Goal: Information Seeking & Learning: Learn about a topic

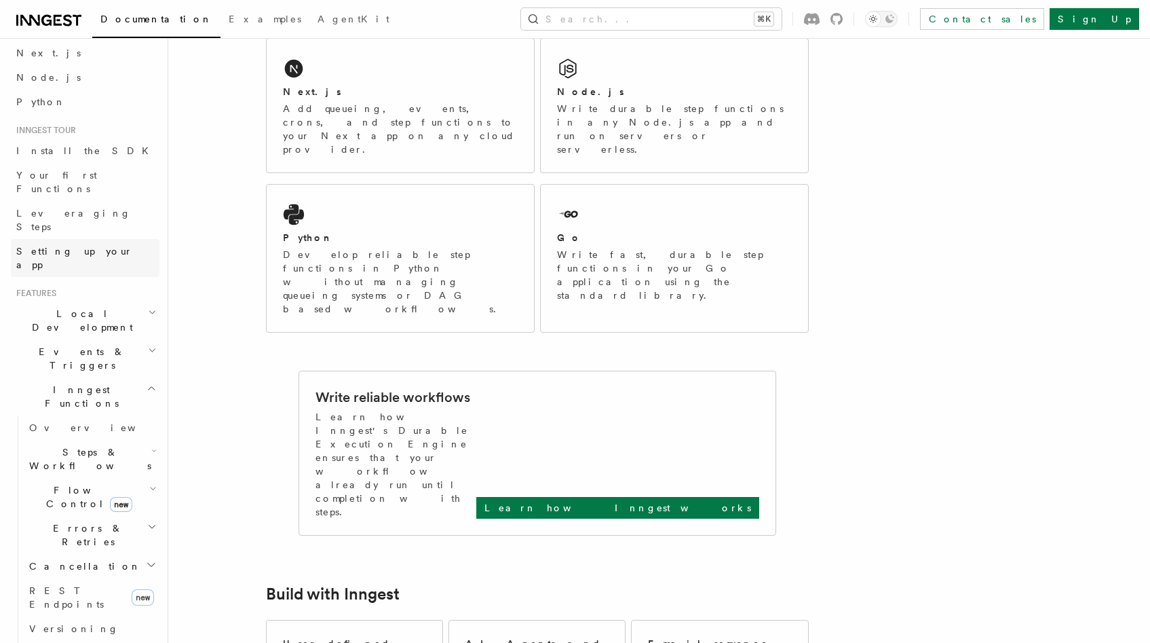
scroll to position [81, 0]
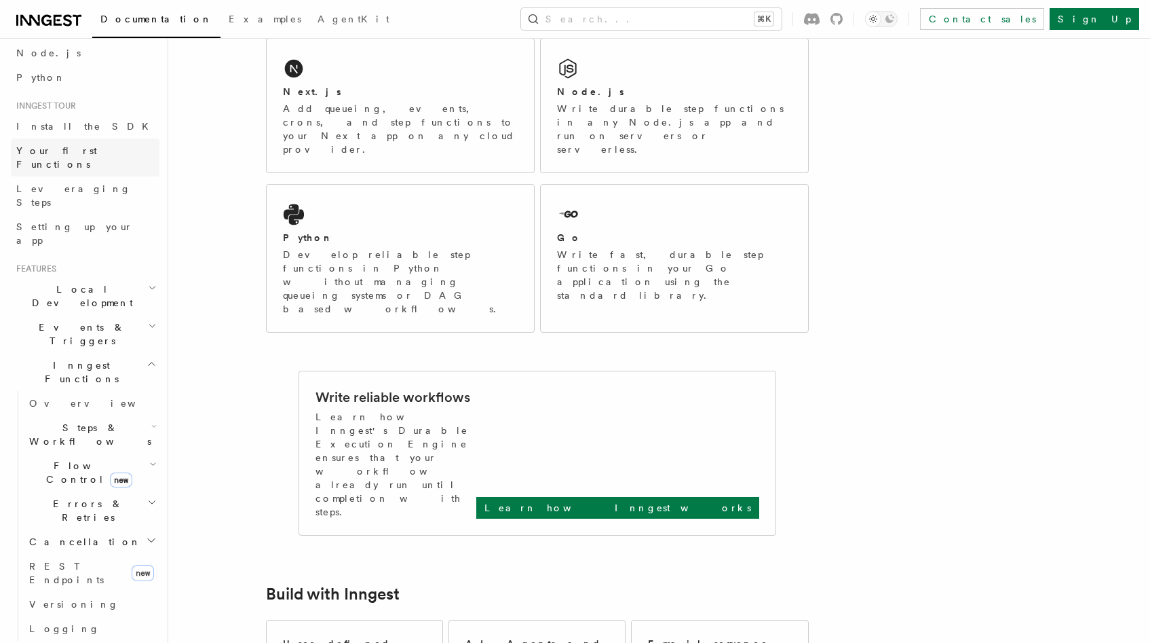
click at [82, 155] on span "Your first Functions" at bounding box center [56, 157] width 81 height 24
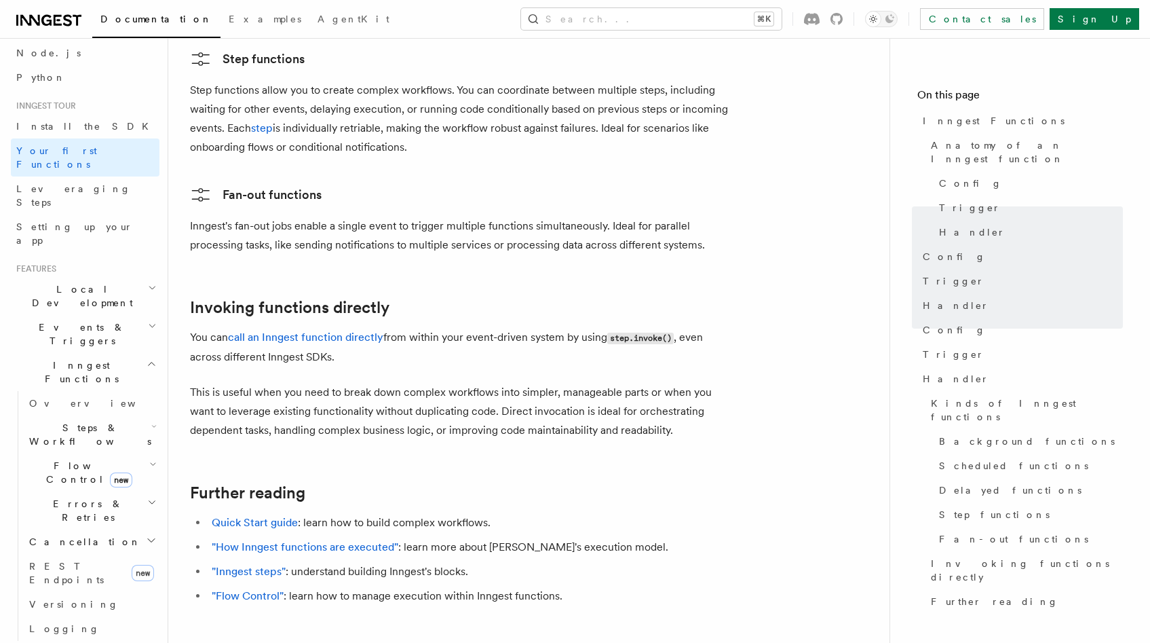
scroll to position [2524, 0]
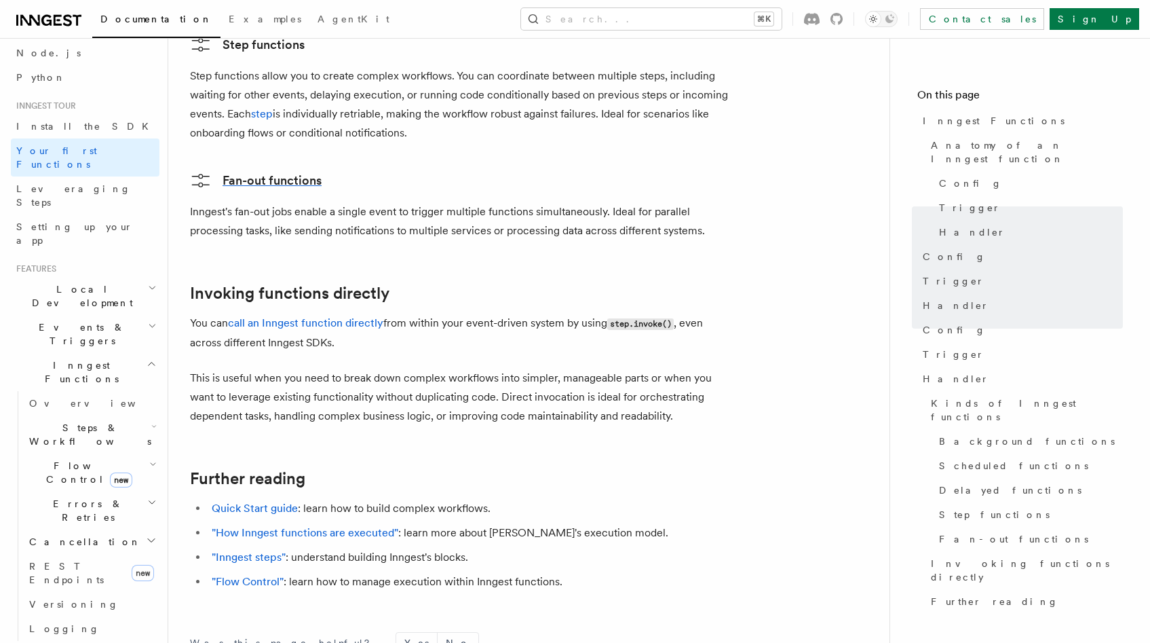
click at [242, 170] on link "Fan-out functions" at bounding box center [256, 181] width 132 height 22
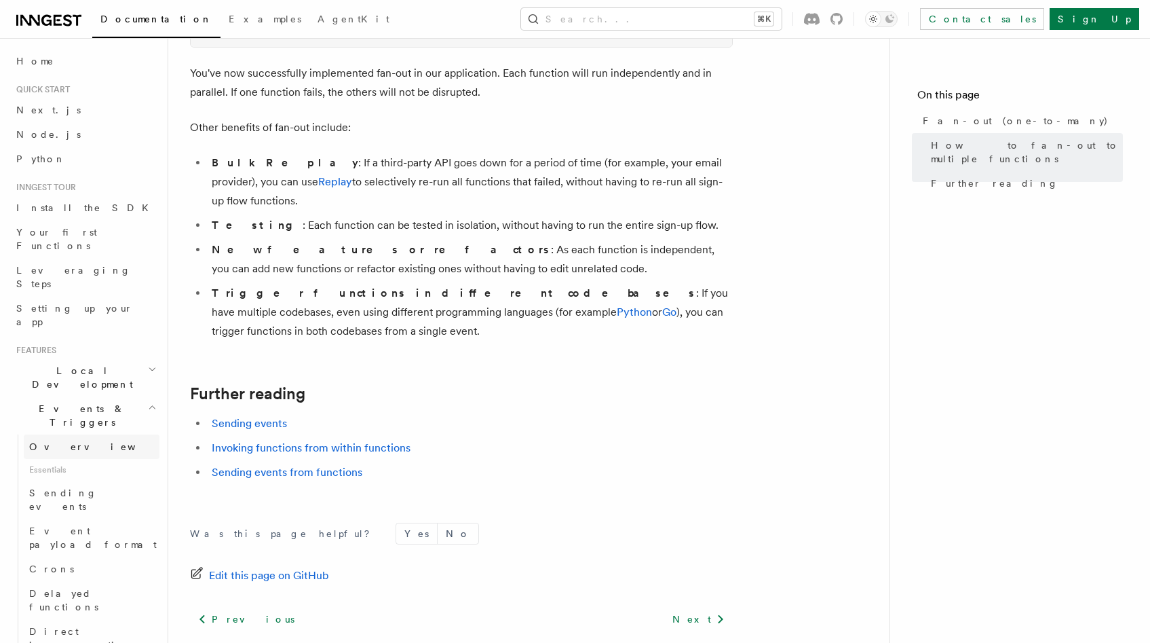
click at [79, 434] on link "Overview" at bounding box center [92, 446] width 136 height 24
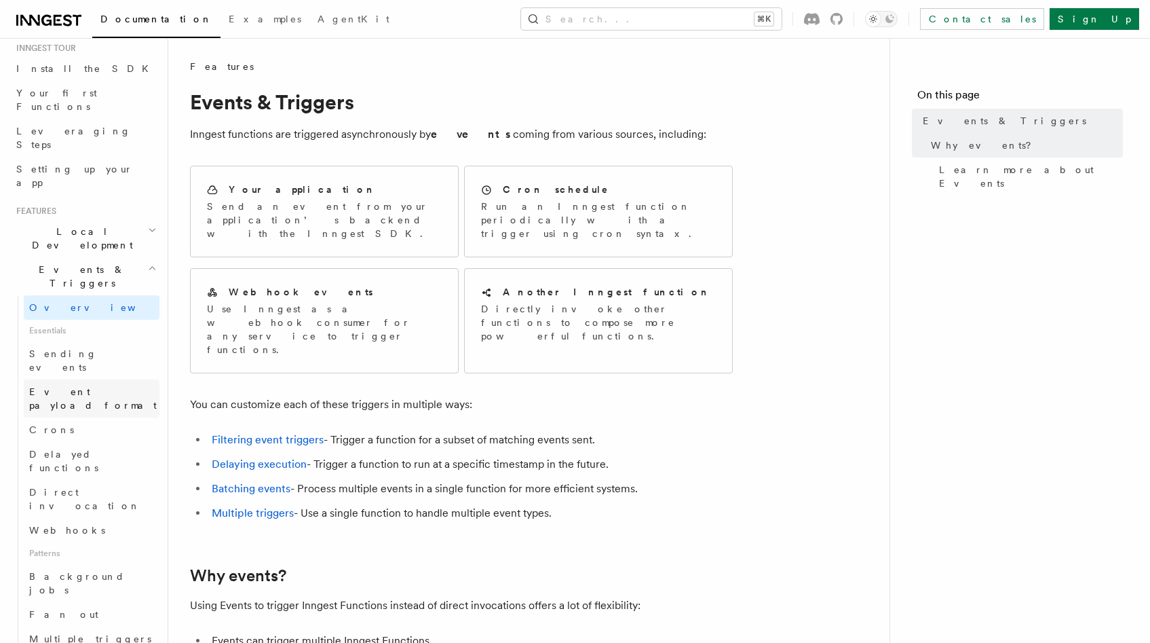
scroll to position [163, 0]
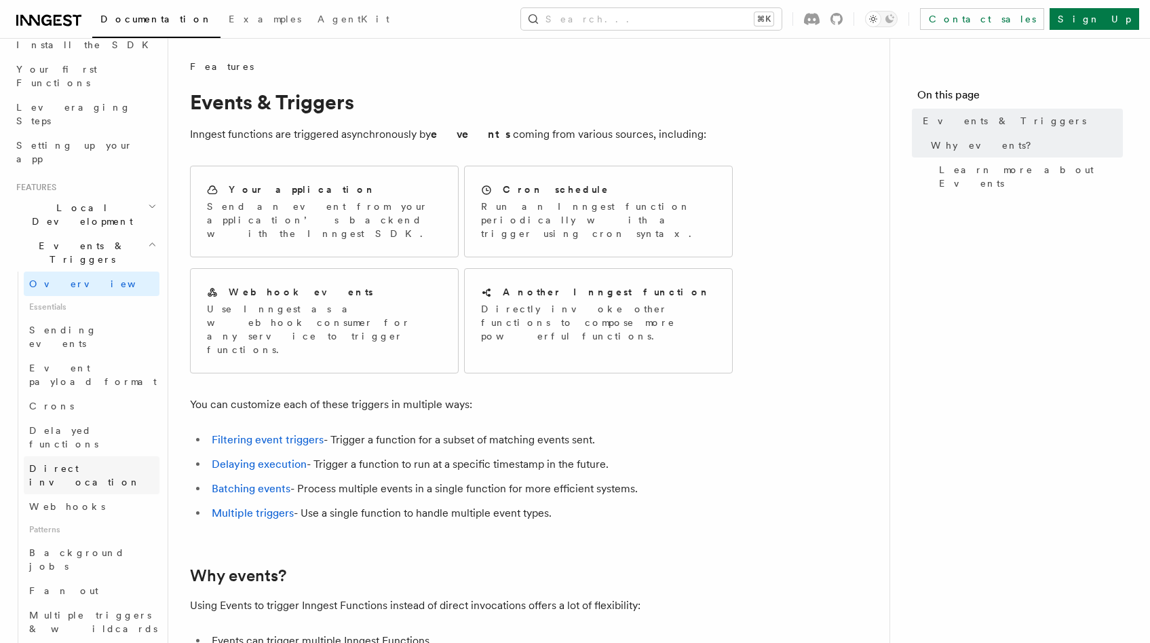
click at [95, 456] on link "Direct invocation" at bounding box center [92, 475] width 136 height 38
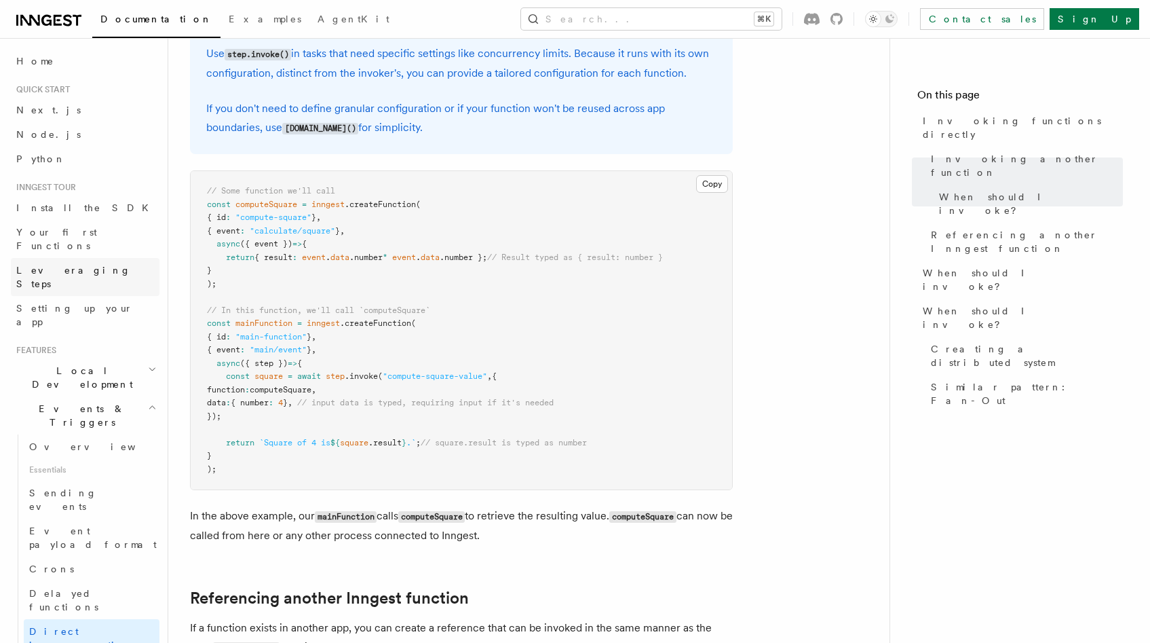
click at [94, 258] on link "Leveraging Steps" at bounding box center [85, 277] width 149 height 38
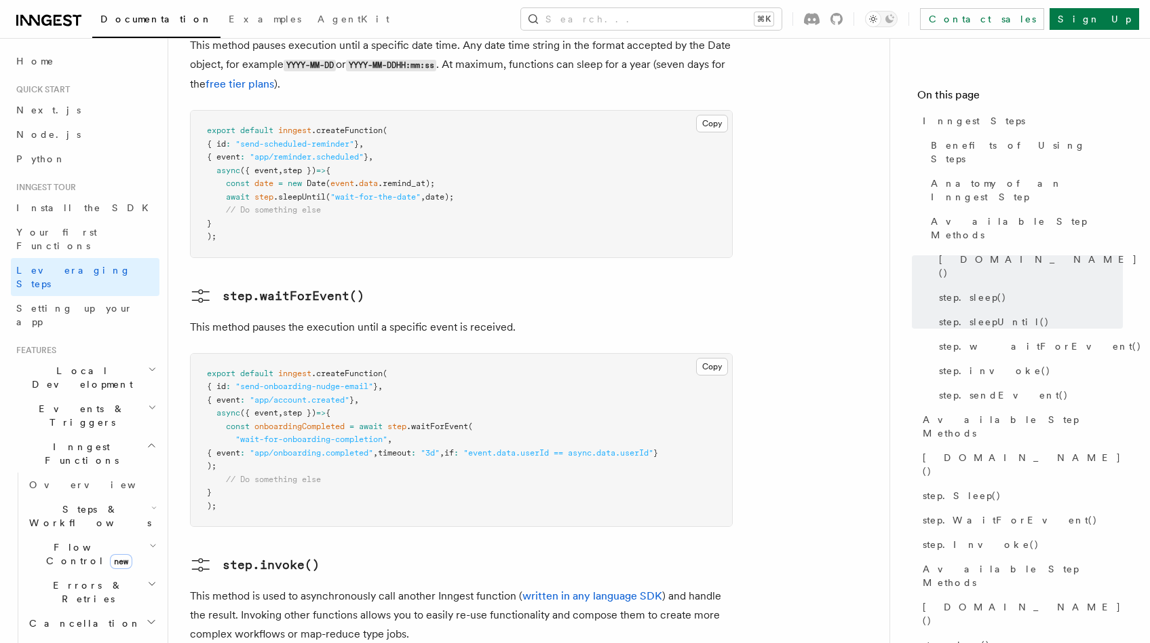
scroll to position [1954, 0]
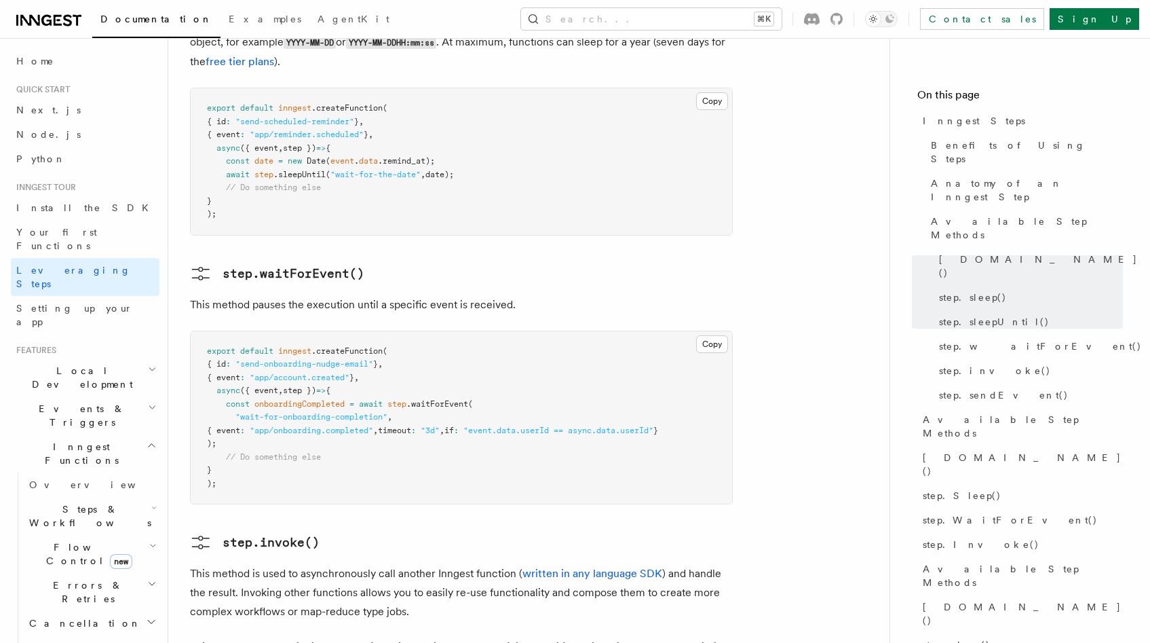
click at [280, 295] on p "This method pauses the execution until a specific event is received." at bounding box center [461, 304] width 543 height 19
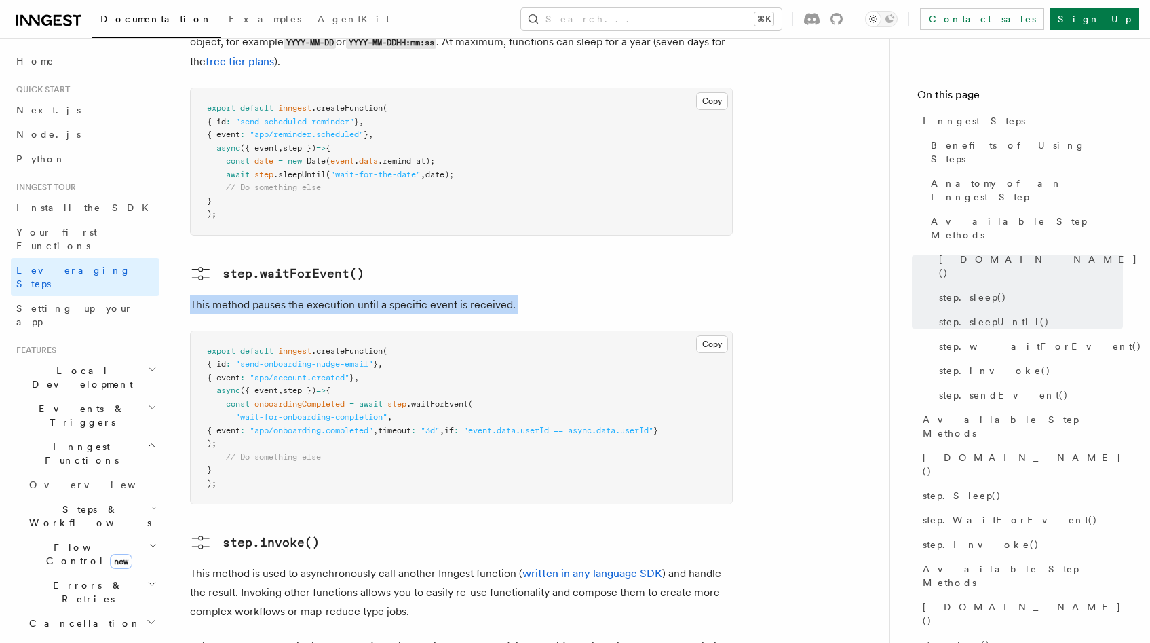
click at [280, 295] on p "This method pauses the execution until a specific event is received." at bounding box center [461, 304] width 543 height 19
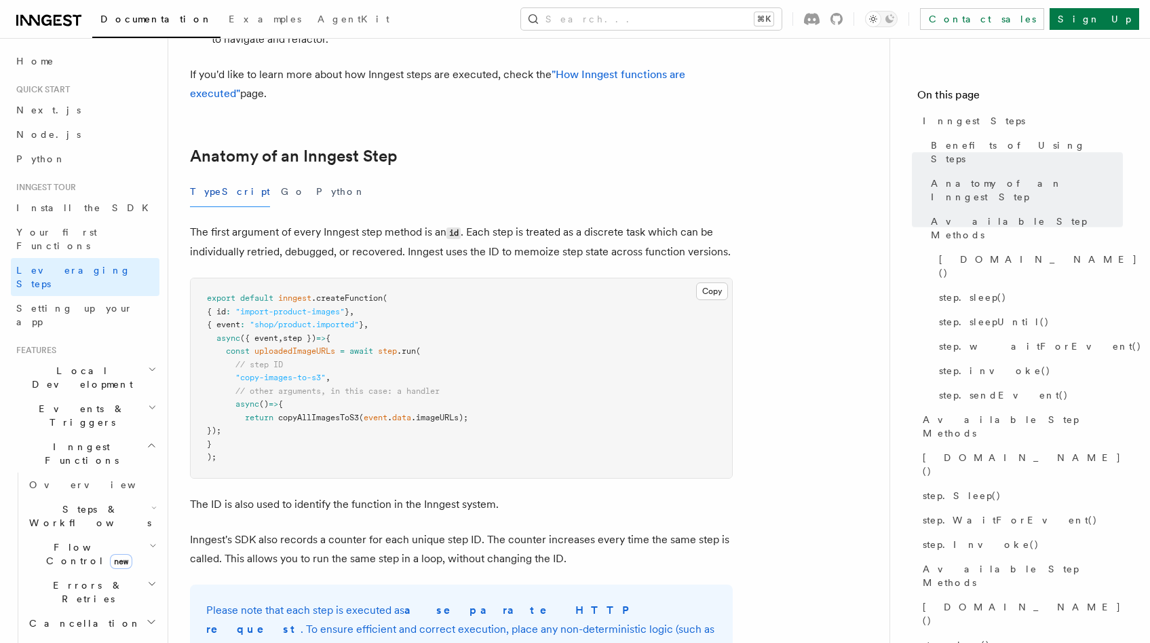
scroll to position [489, 0]
click at [474, 495] on p "The ID is also used to identify the function in the Inngest system." at bounding box center [461, 504] width 543 height 19
